Goal: Task Accomplishment & Management: Use online tool/utility

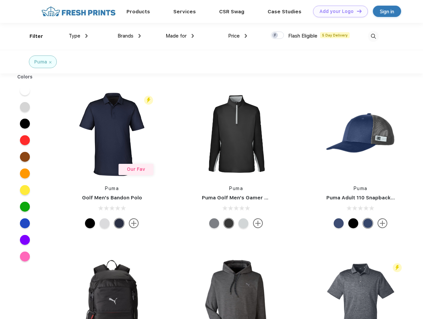
click at [338, 11] on link "Add your Logo Design Tool" at bounding box center [340, 12] width 55 height 12
click at [0, 0] on div "Design Tool" at bounding box center [0, 0] width 0 height 0
click at [356, 11] on link "Add your Logo Design Tool" at bounding box center [340, 12] width 55 height 12
click at [32, 36] on div "Filter" at bounding box center [37, 37] width 14 height 8
click at [78, 36] on span "Type" at bounding box center [75, 36] width 12 height 6
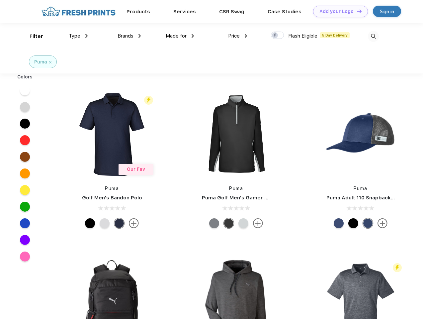
click at [129, 36] on span "Brands" at bounding box center [126, 36] width 16 height 6
click at [180, 36] on span "Made for" at bounding box center [176, 36] width 21 height 6
click at [238, 36] on span "Price" at bounding box center [234, 36] width 12 height 6
click at [278, 36] on div at bounding box center [277, 35] width 13 height 7
click at [275, 36] on input "checkbox" at bounding box center [273, 33] width 4 height 4
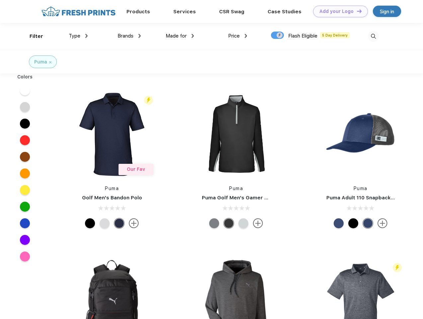
click at [373, 36] on img at bounding box center [373, 36] width 11 height 11
